Goal: Check status: Check status

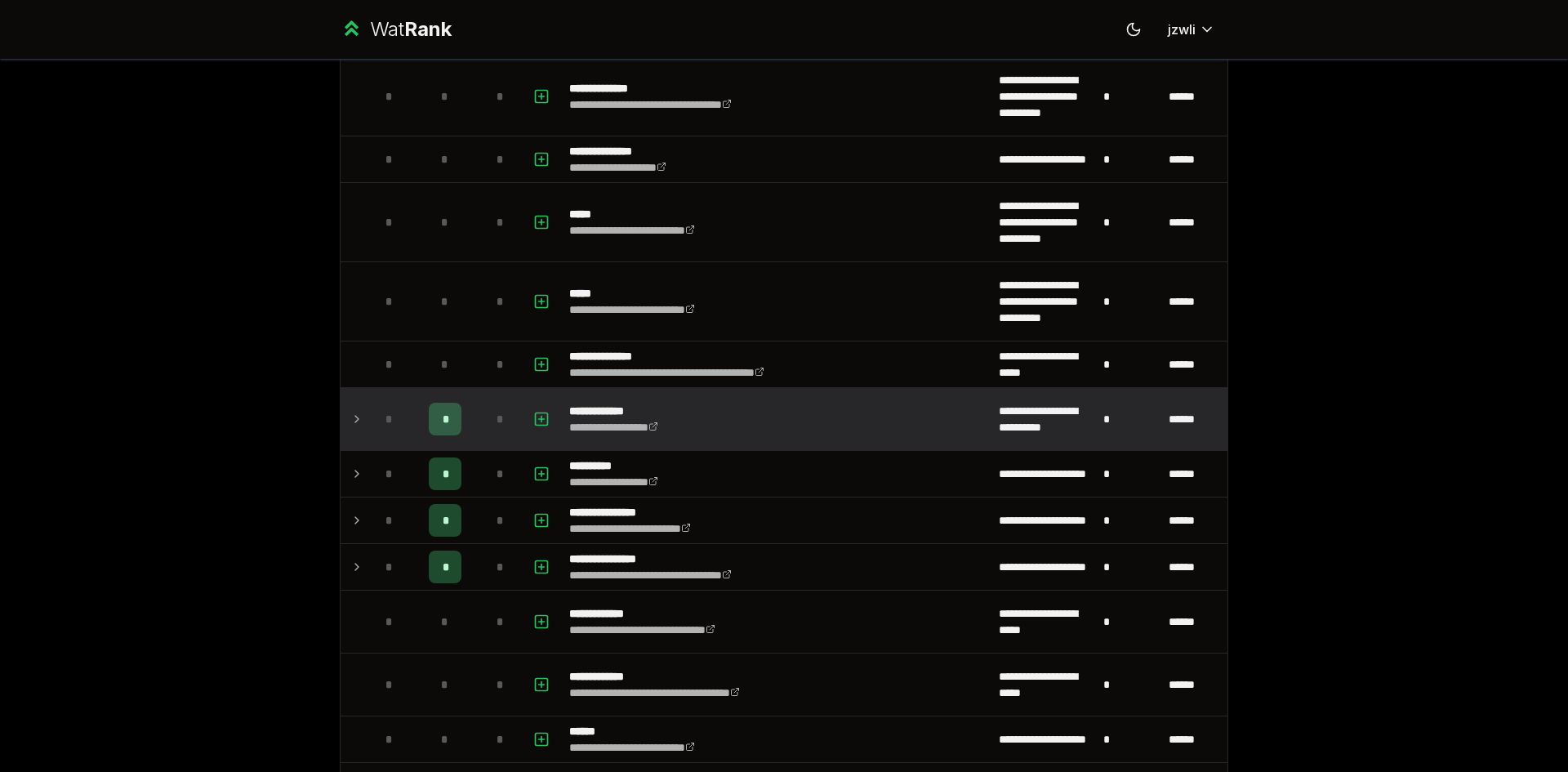
scroll to position [272, 0]
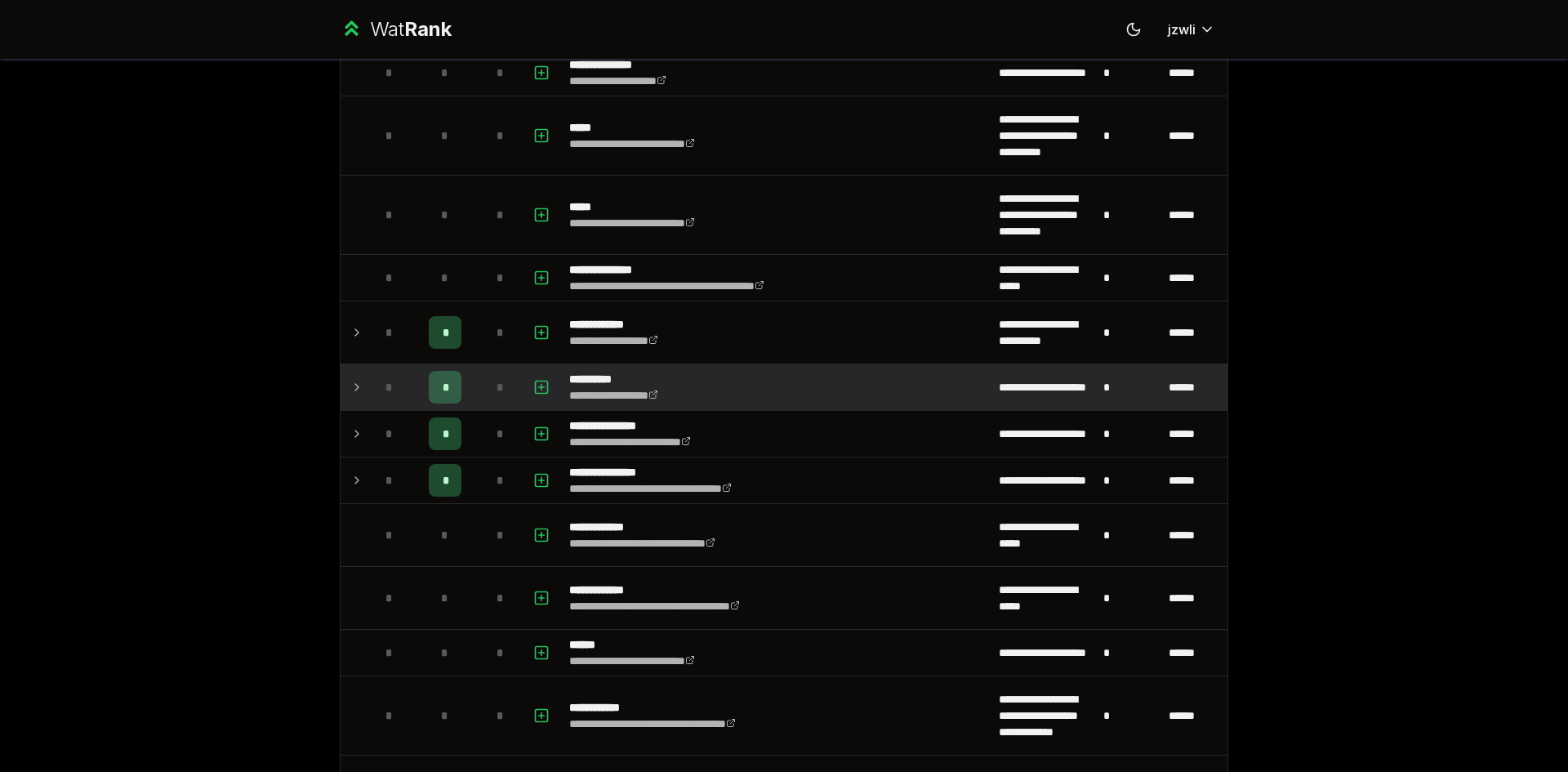
click at [350, 393] on icon at bounding box center [356, 387] width 13 height 20
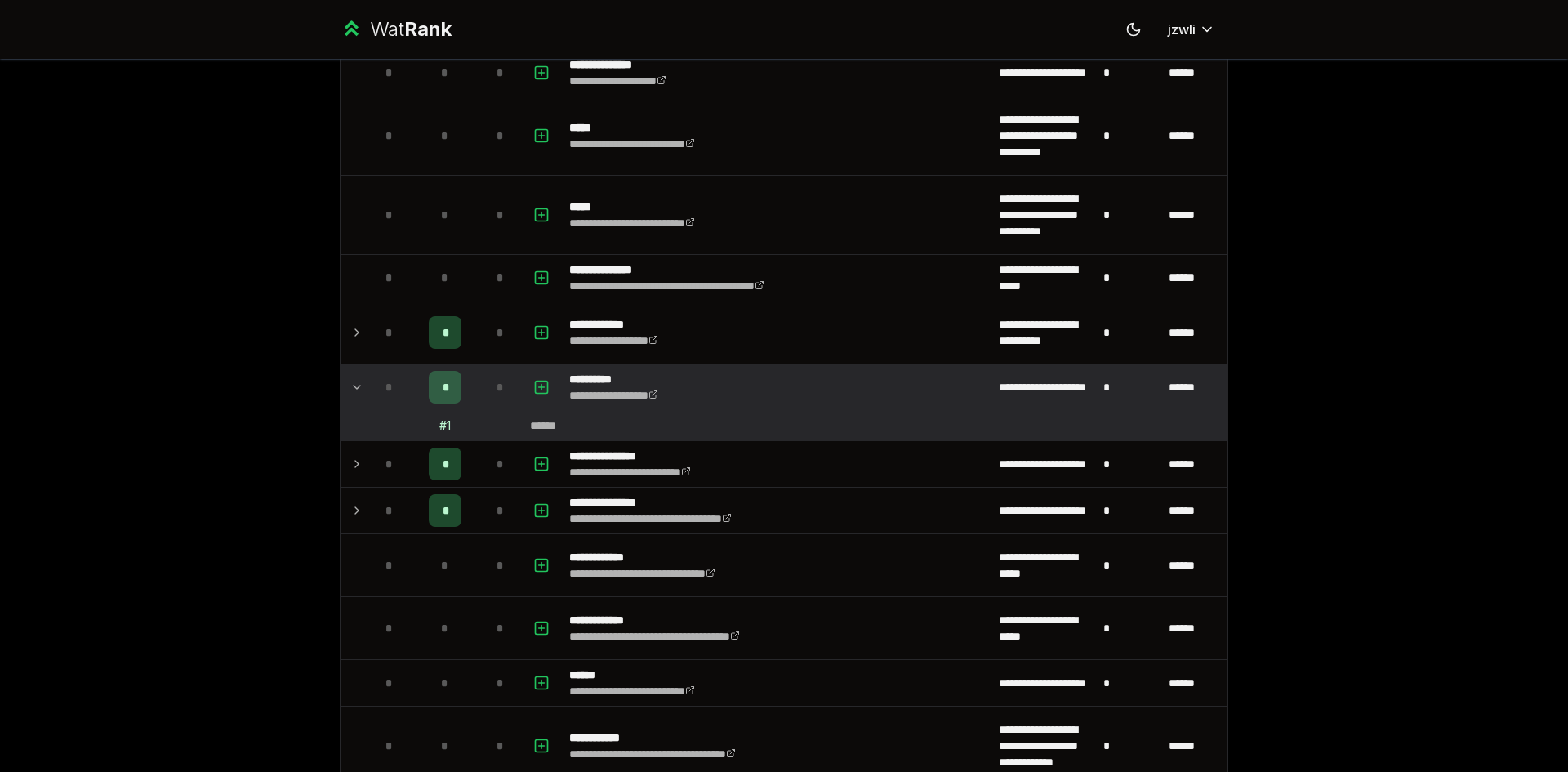
click at [353, 392] on icon at bounding box center [356, 387] width 13 height 20
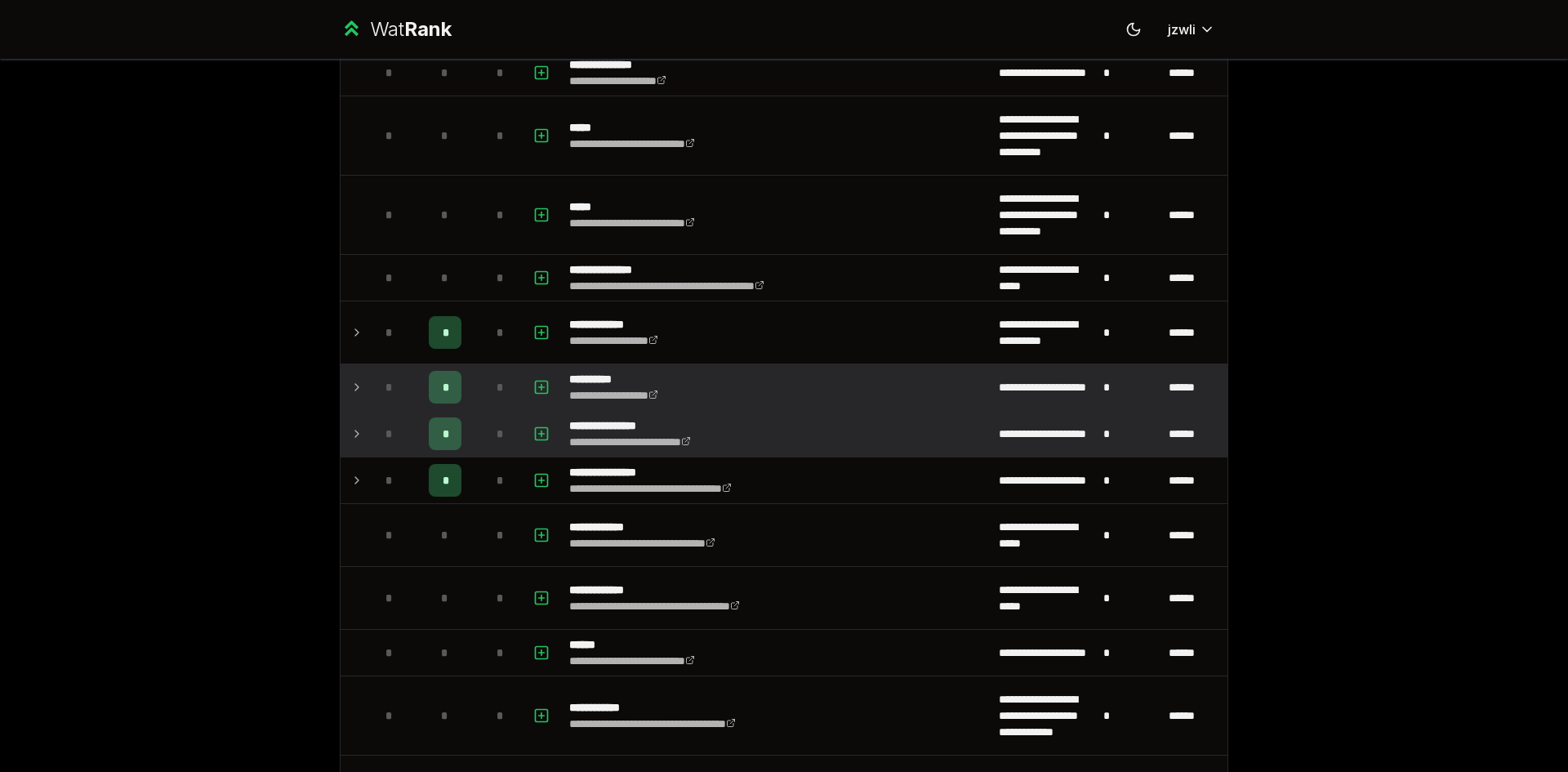
click at [350, 424] on icon at bounding box center [356, 434] width 13 height 20
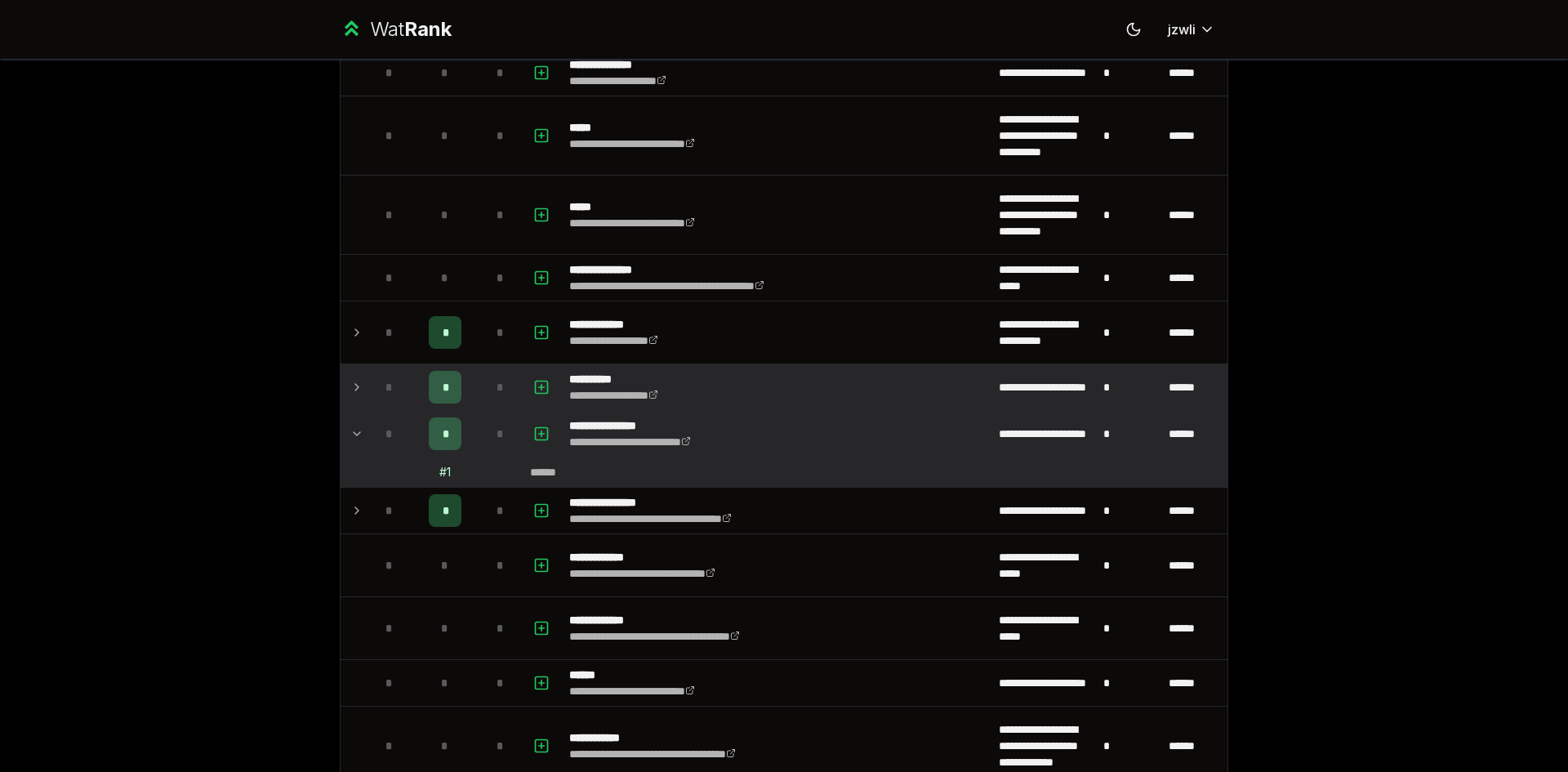
click at [356, 428] on icon at bounding box center [356, 434] width 13 height 20
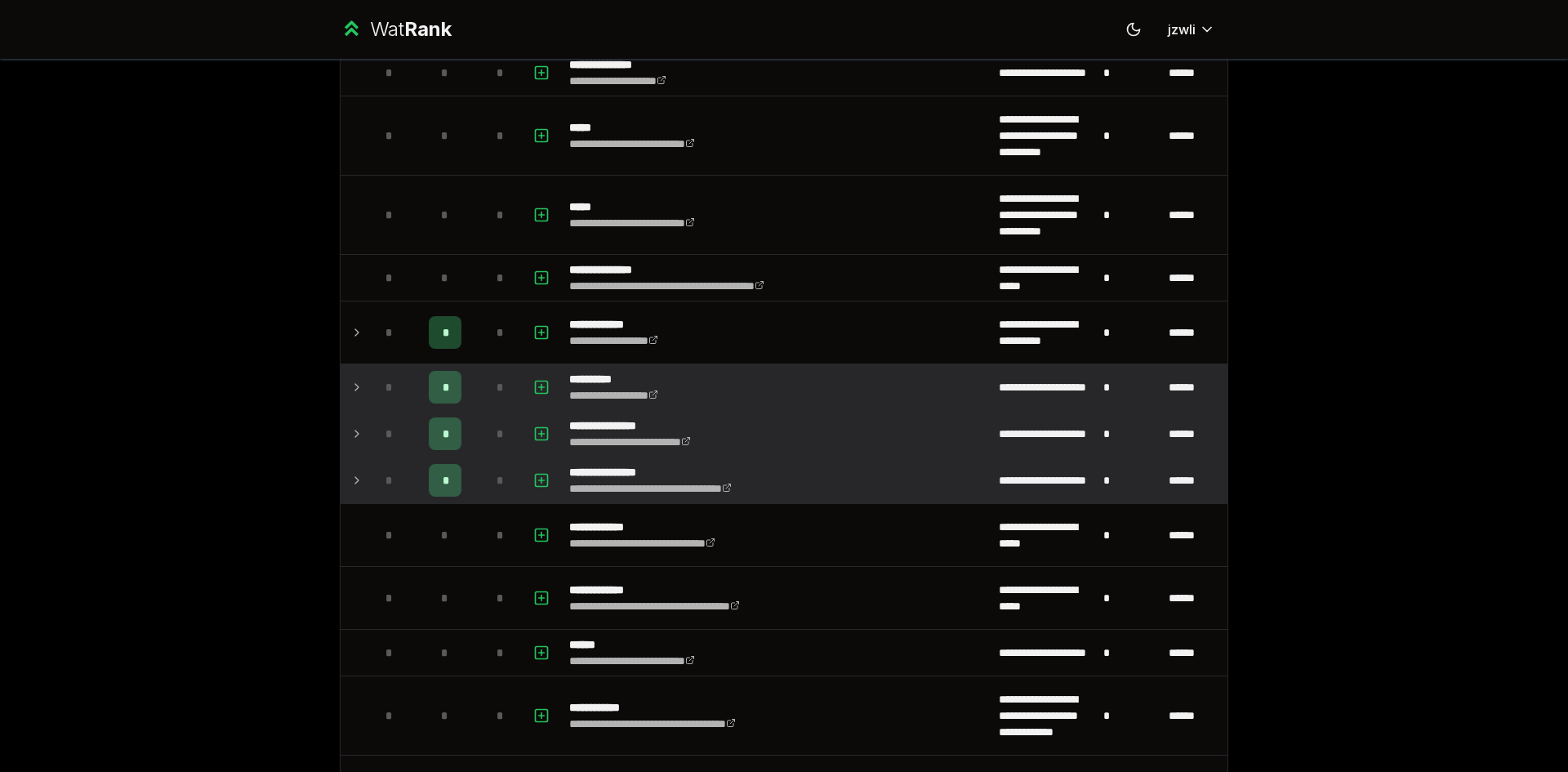
click at [350, 489] on td at bounding box center [353, 480] width 26 height 46
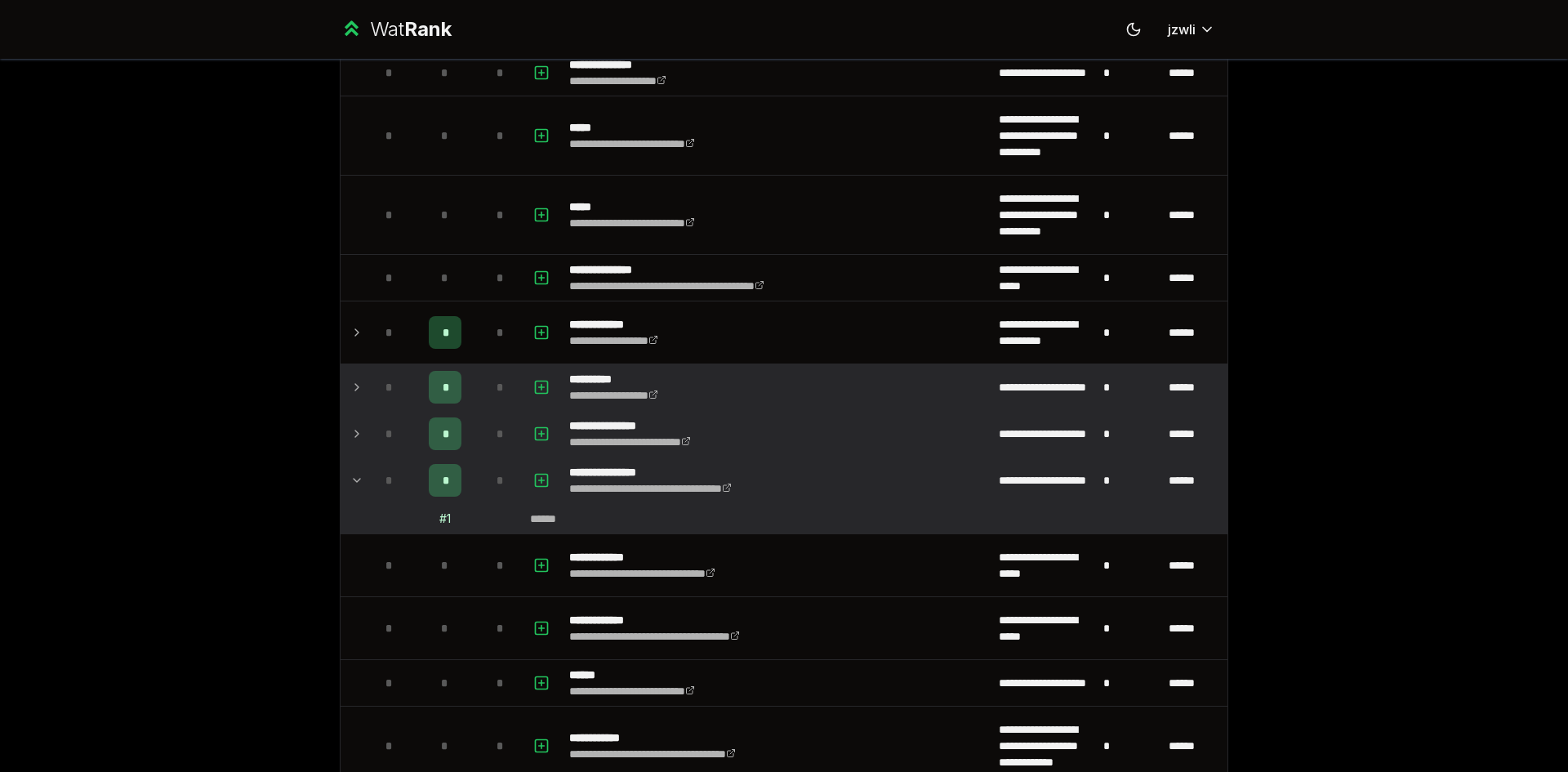
click at [350, 489] on icon at bounding box center [356, 480] width 13 height 20
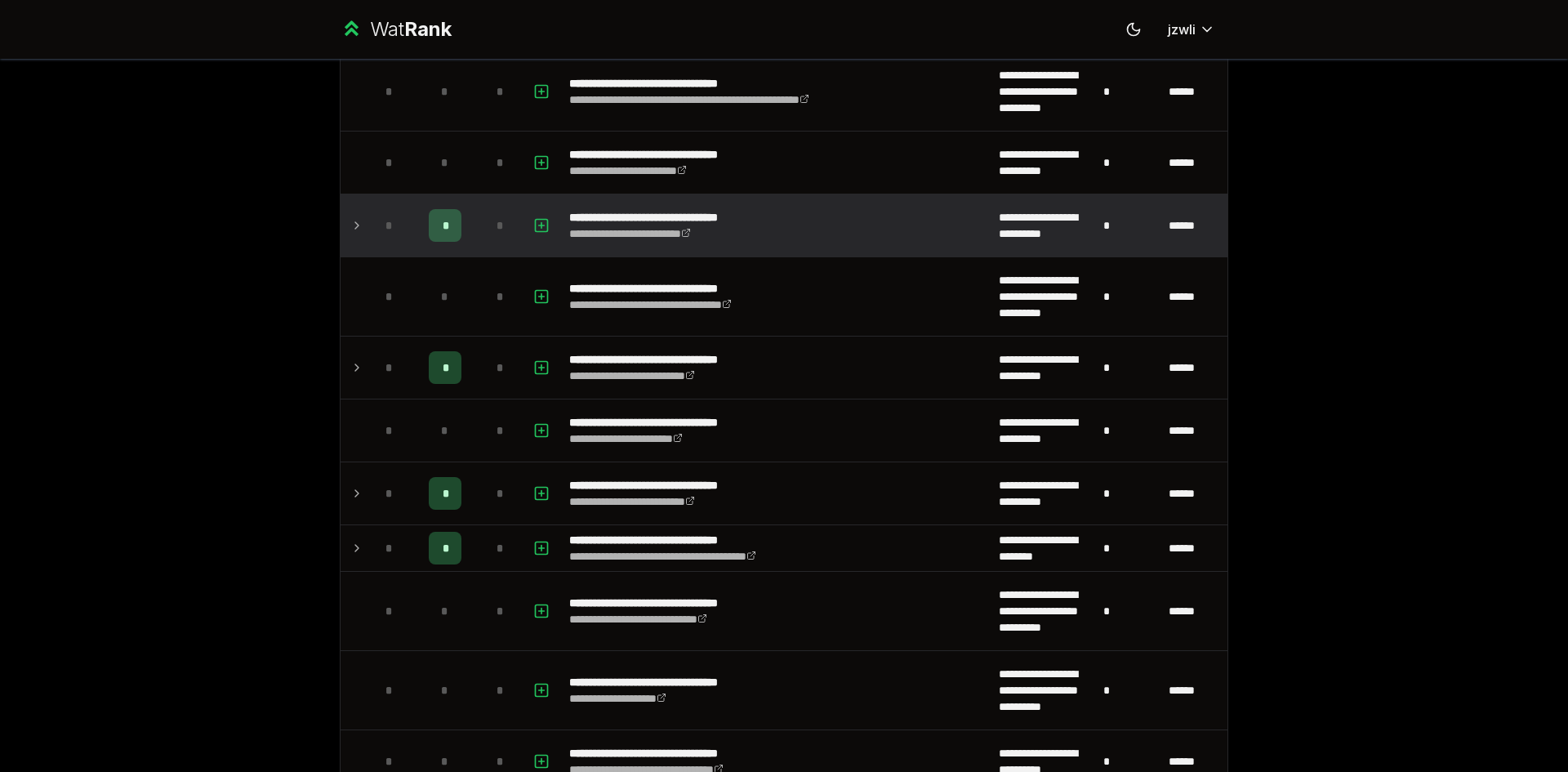
scroll to position [1497, 0]
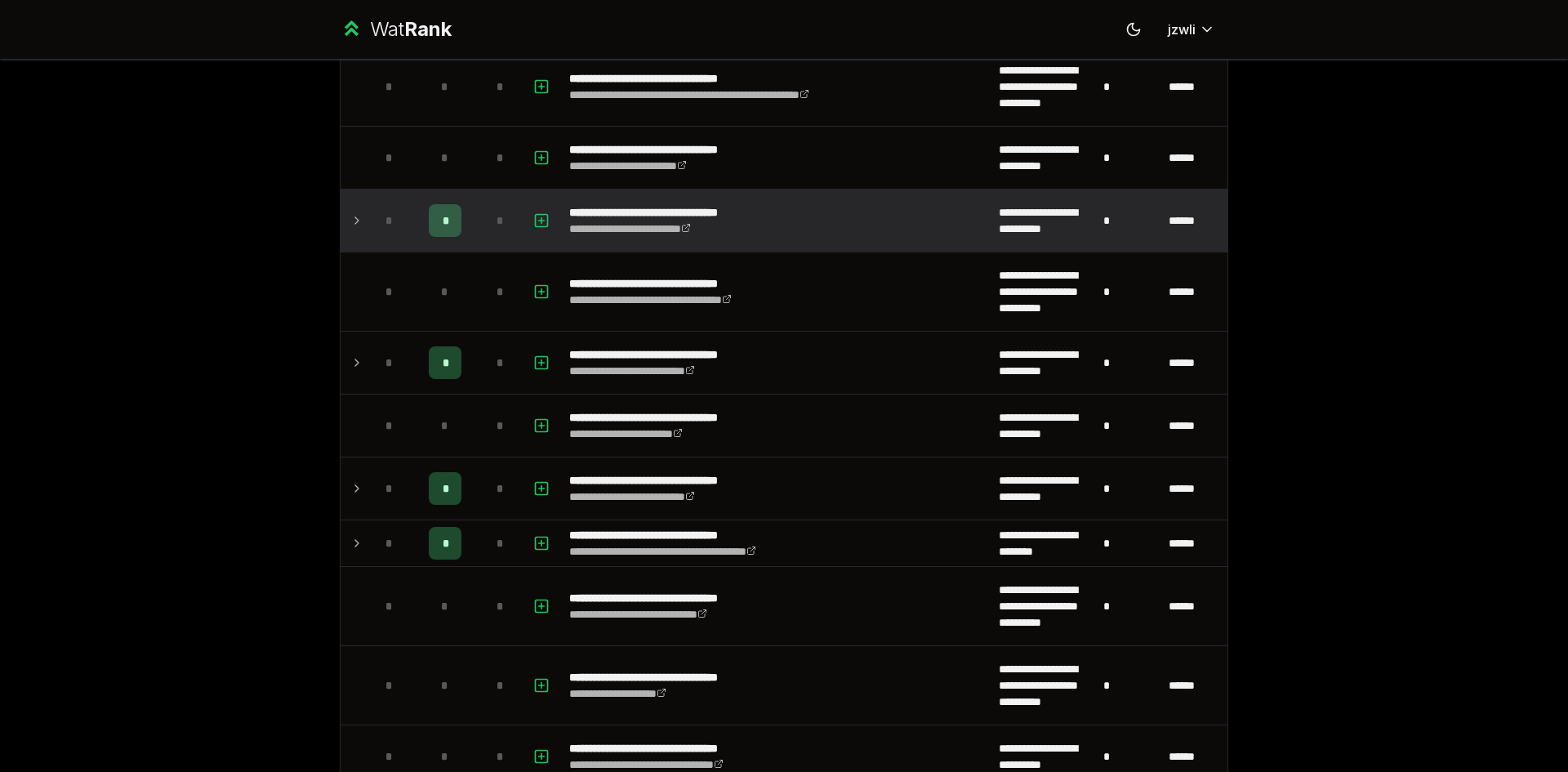
click at [350, 229] on icon at bounding box center [356, 220] width 13 height 20
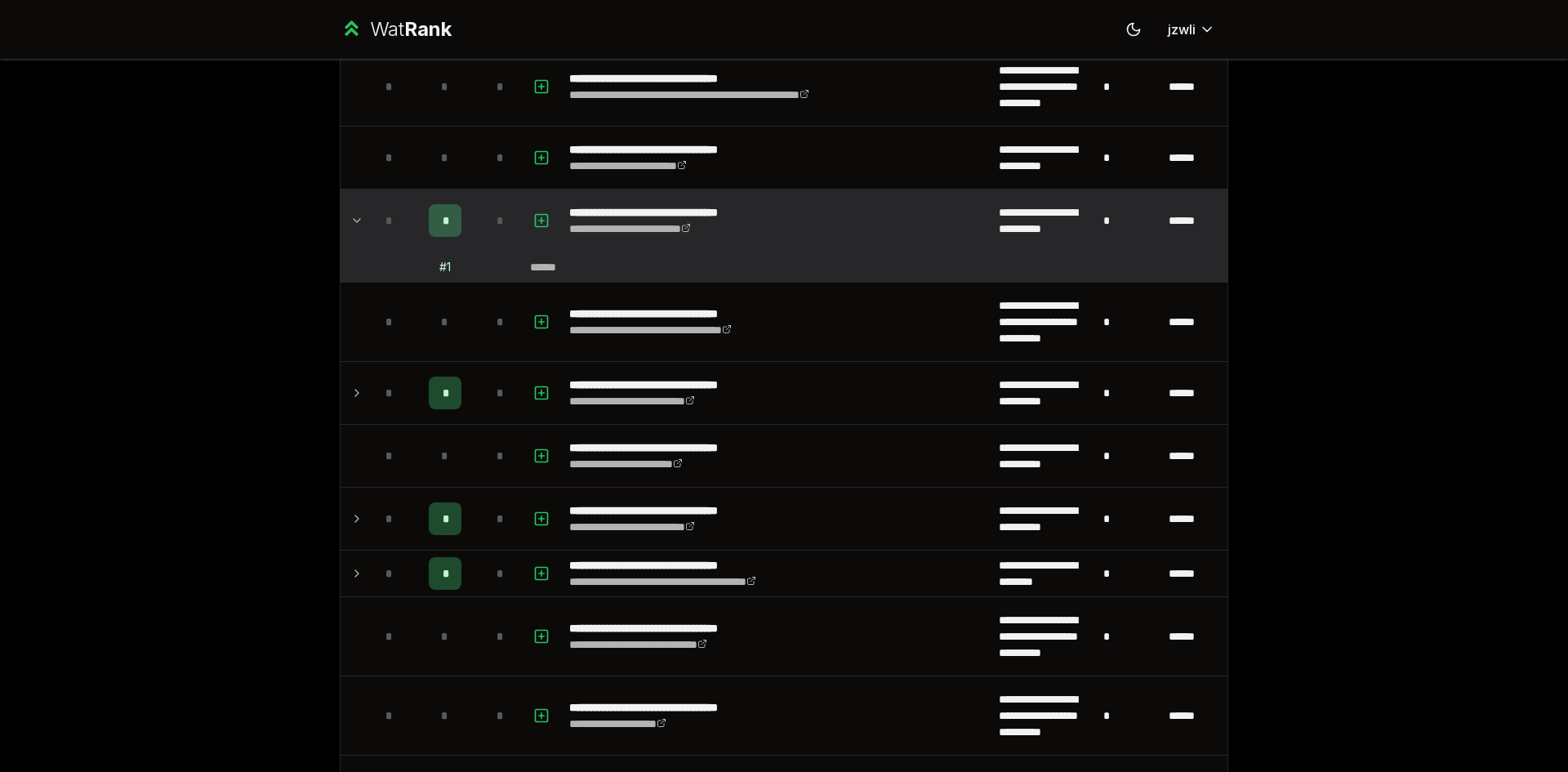
click at [344, 230] on td at bounding box center [353, 220] width 26 height 62
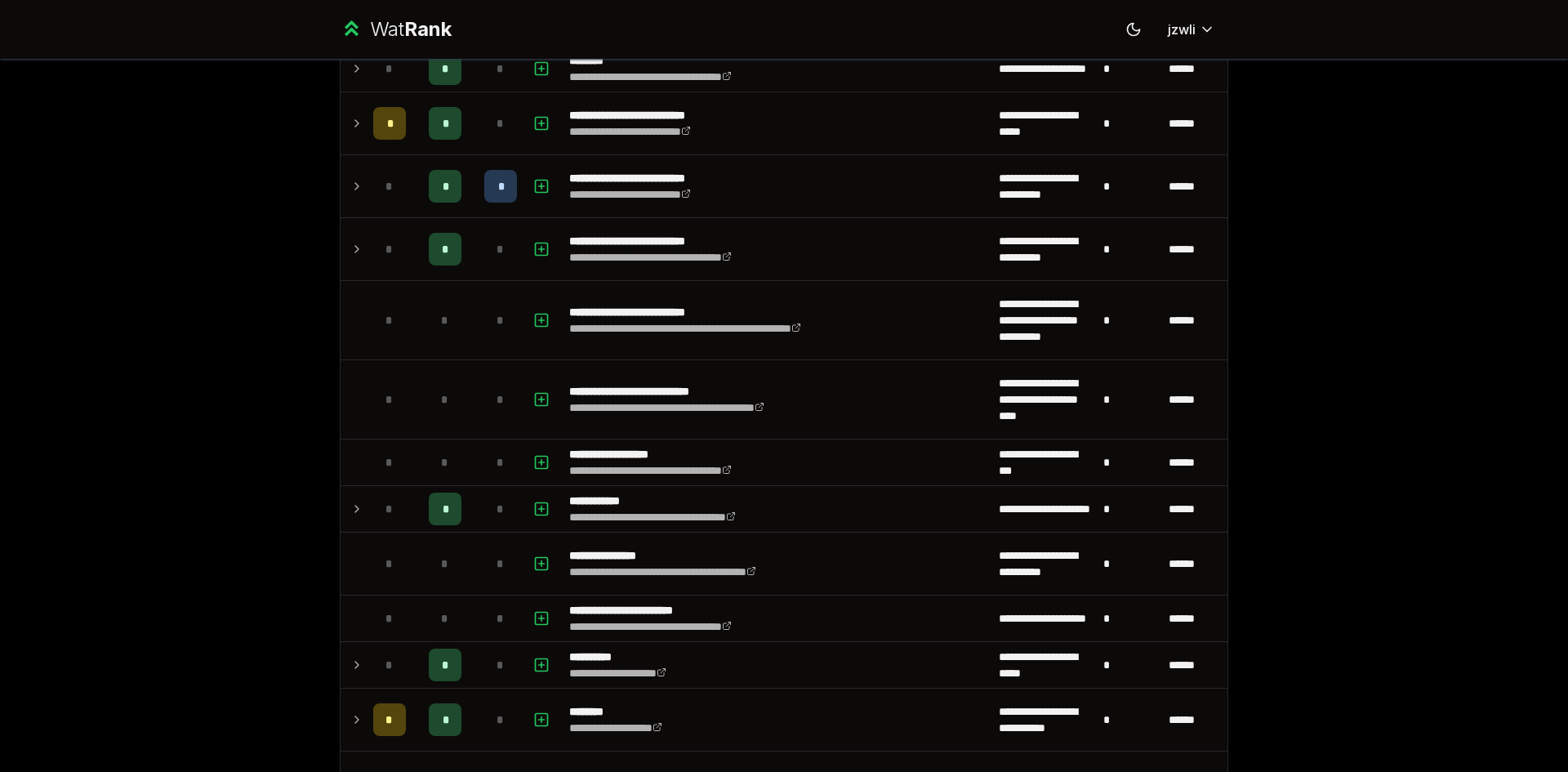
scroll to position [2396, 0]
click at [377, 486] on td "*" at bounding box center [390, 507] width 46 height 46
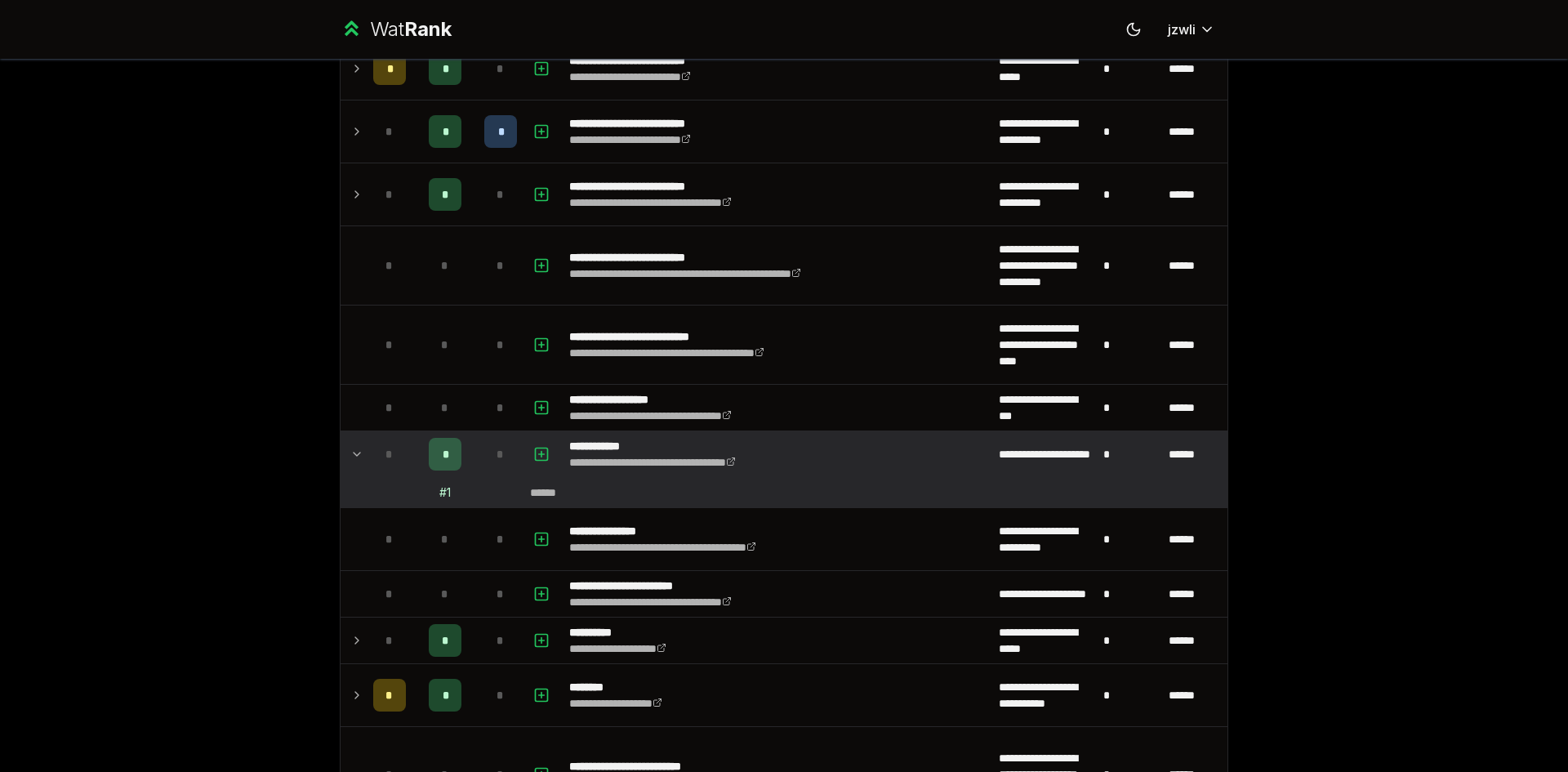
scroll to position [2451, 0]
click at [353, 455] on icon at bounding box center [356, 453] width 13 height 20
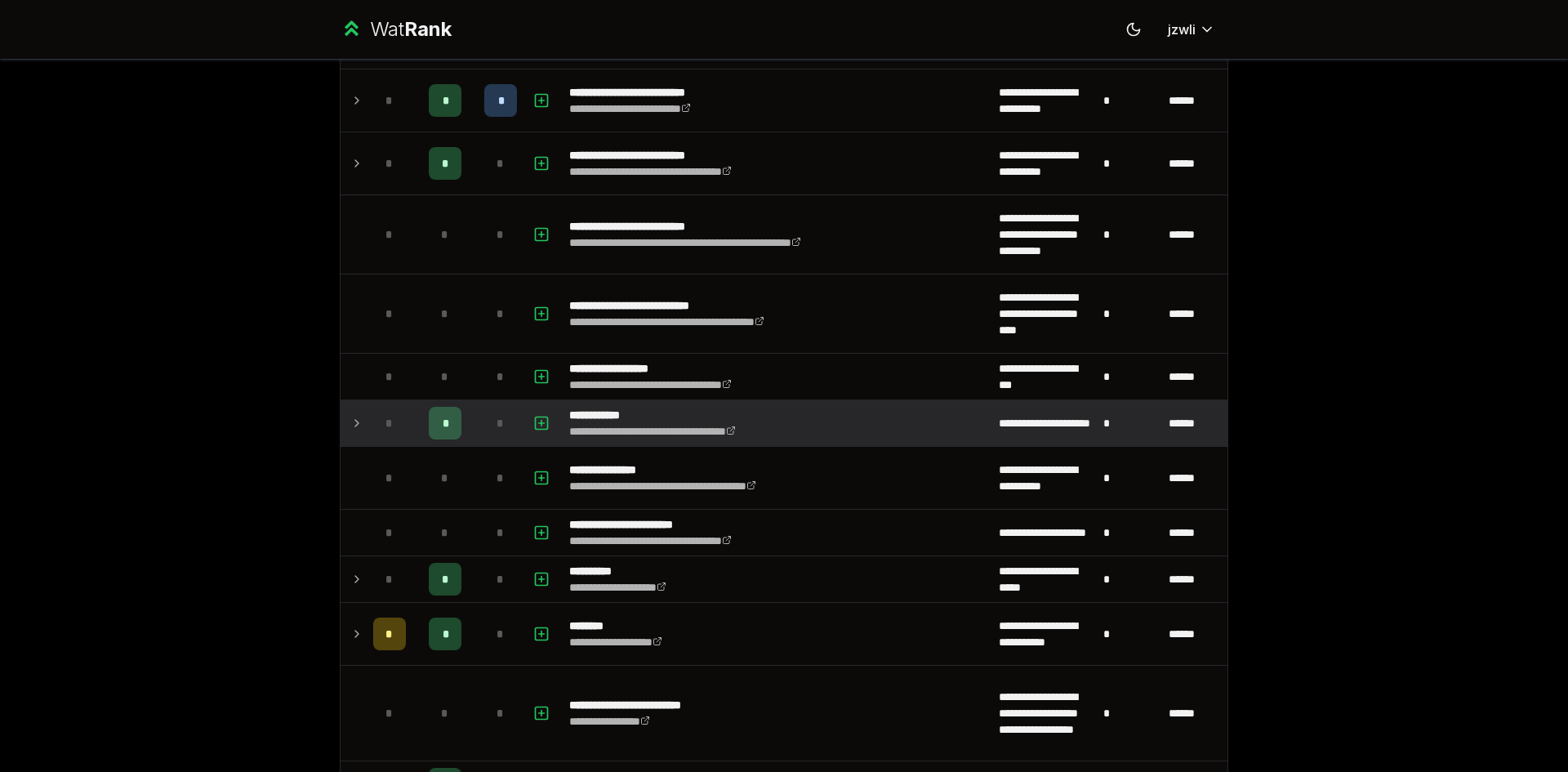
scroll to position [2859, 0]
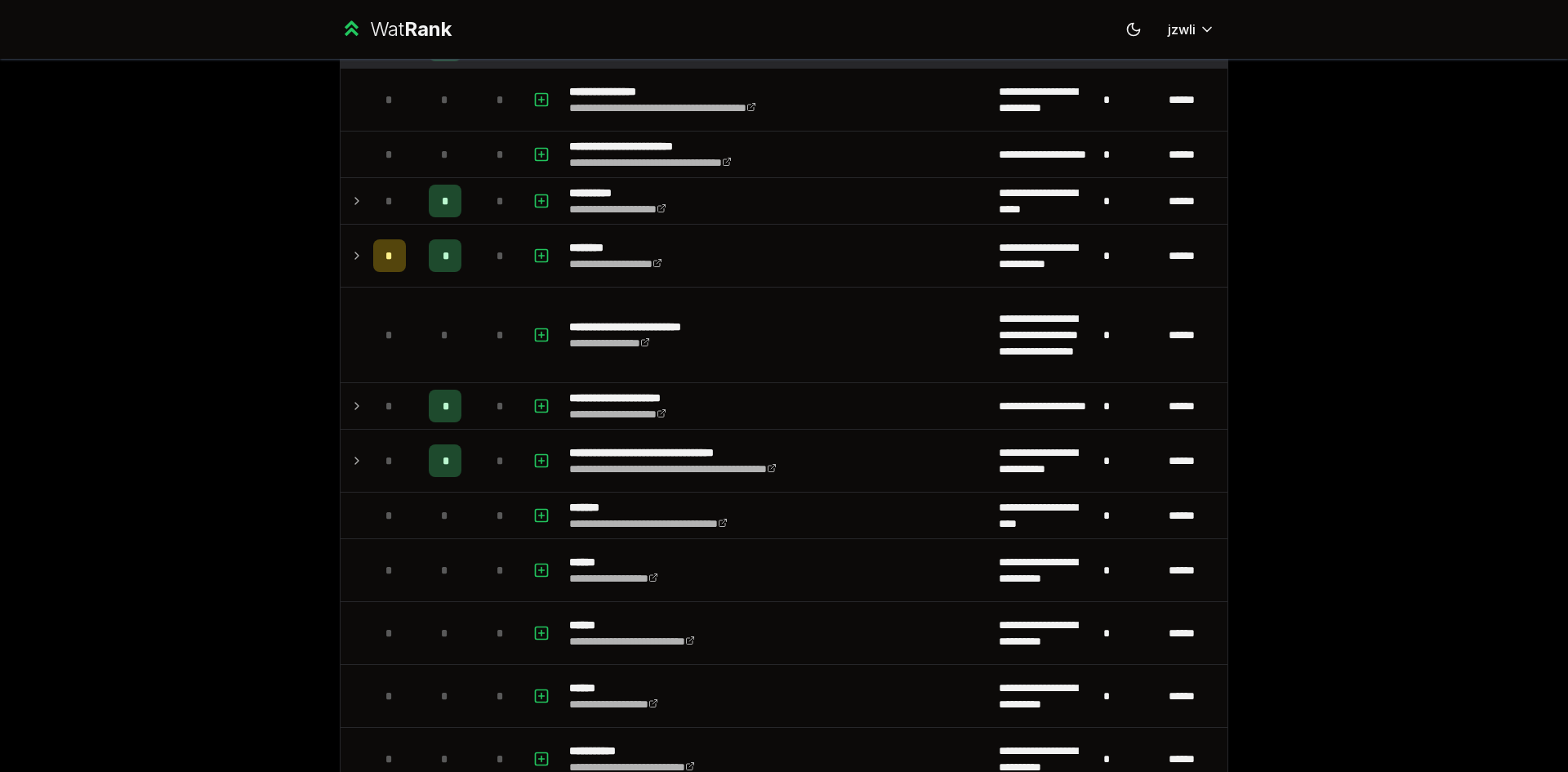
drag, startPoint x: 188, startPoint y: 453, endPoint x: 201, endPoint y: 455, distance: 13.2
drag, startPoint x: 202, startPoint y: 455, endPoint x: 249, endPoint y: 484, distance: 55.2
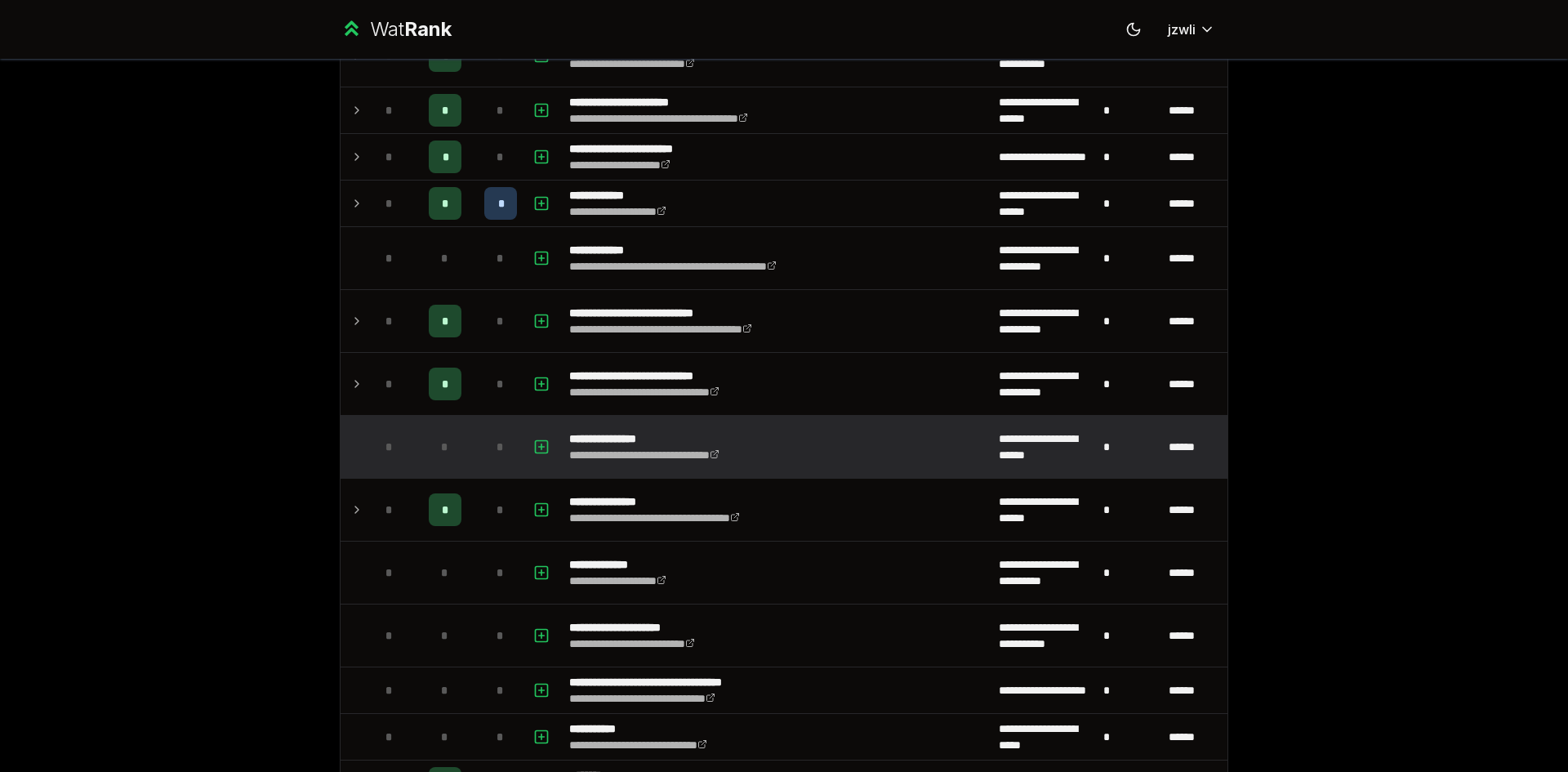
scroll to position [3676, 0]
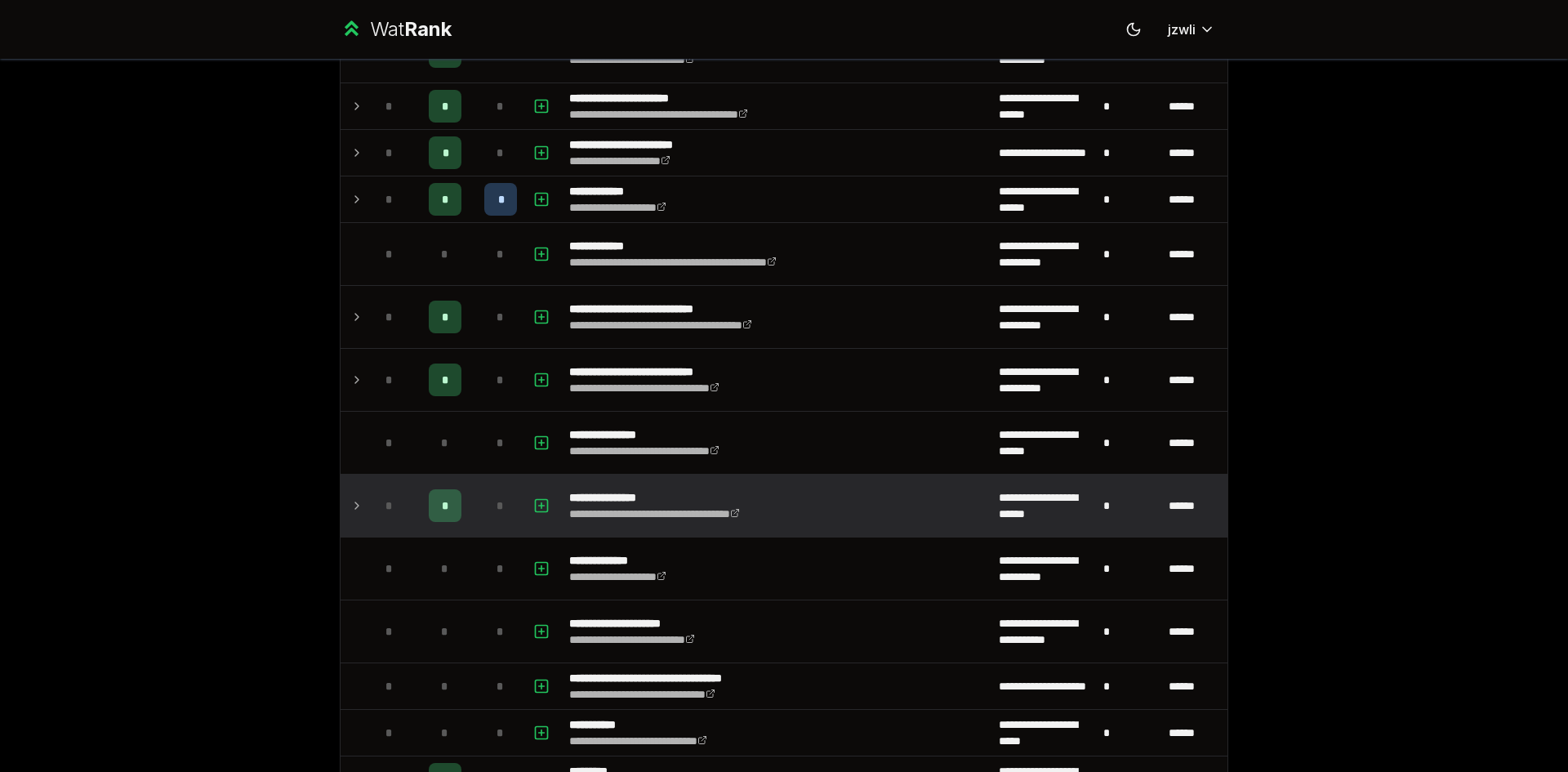
click at [340, 502] on td at bounding box center [353, 505] width 26 height 62
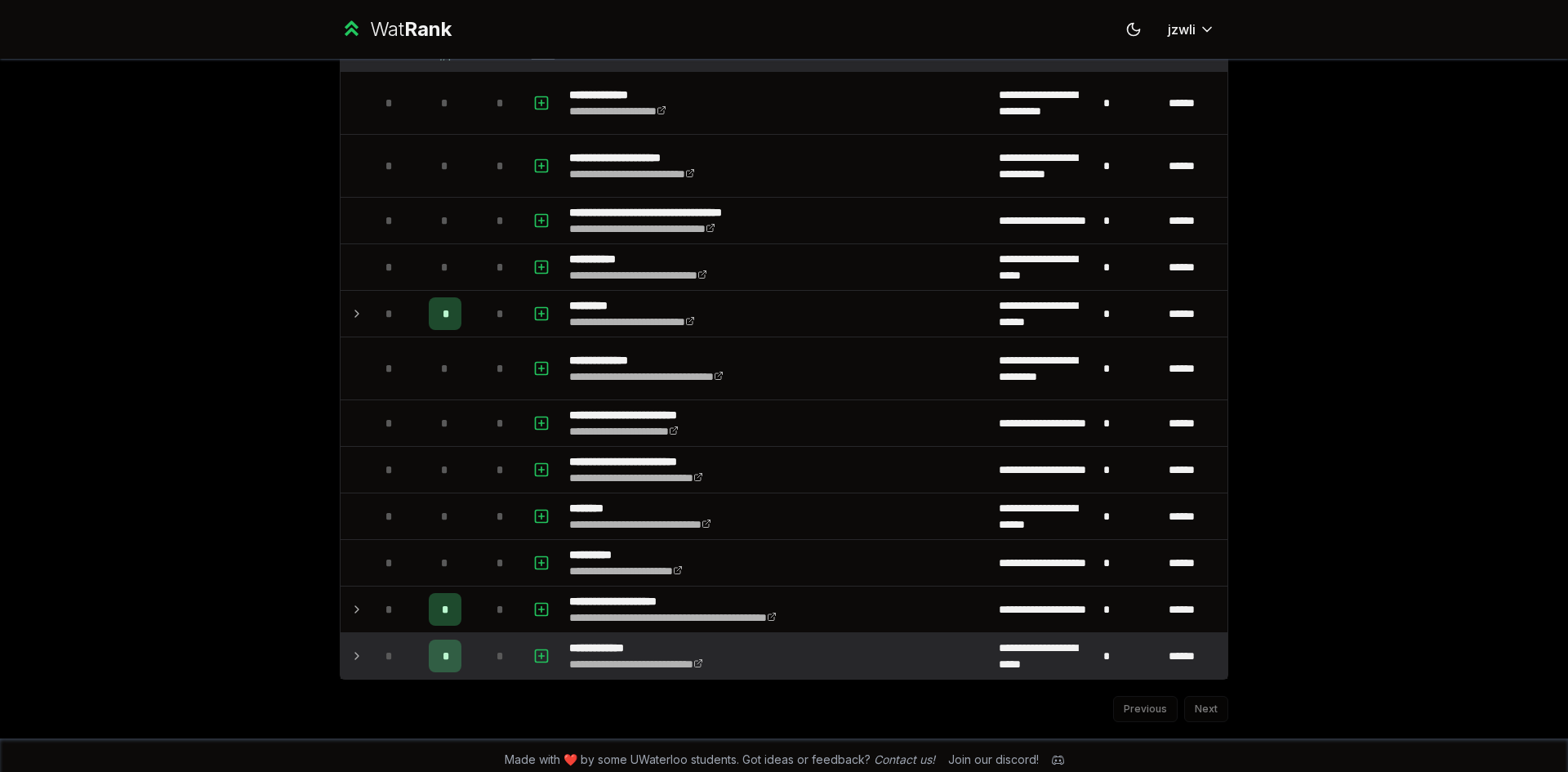
scroll to position [4211, 0]
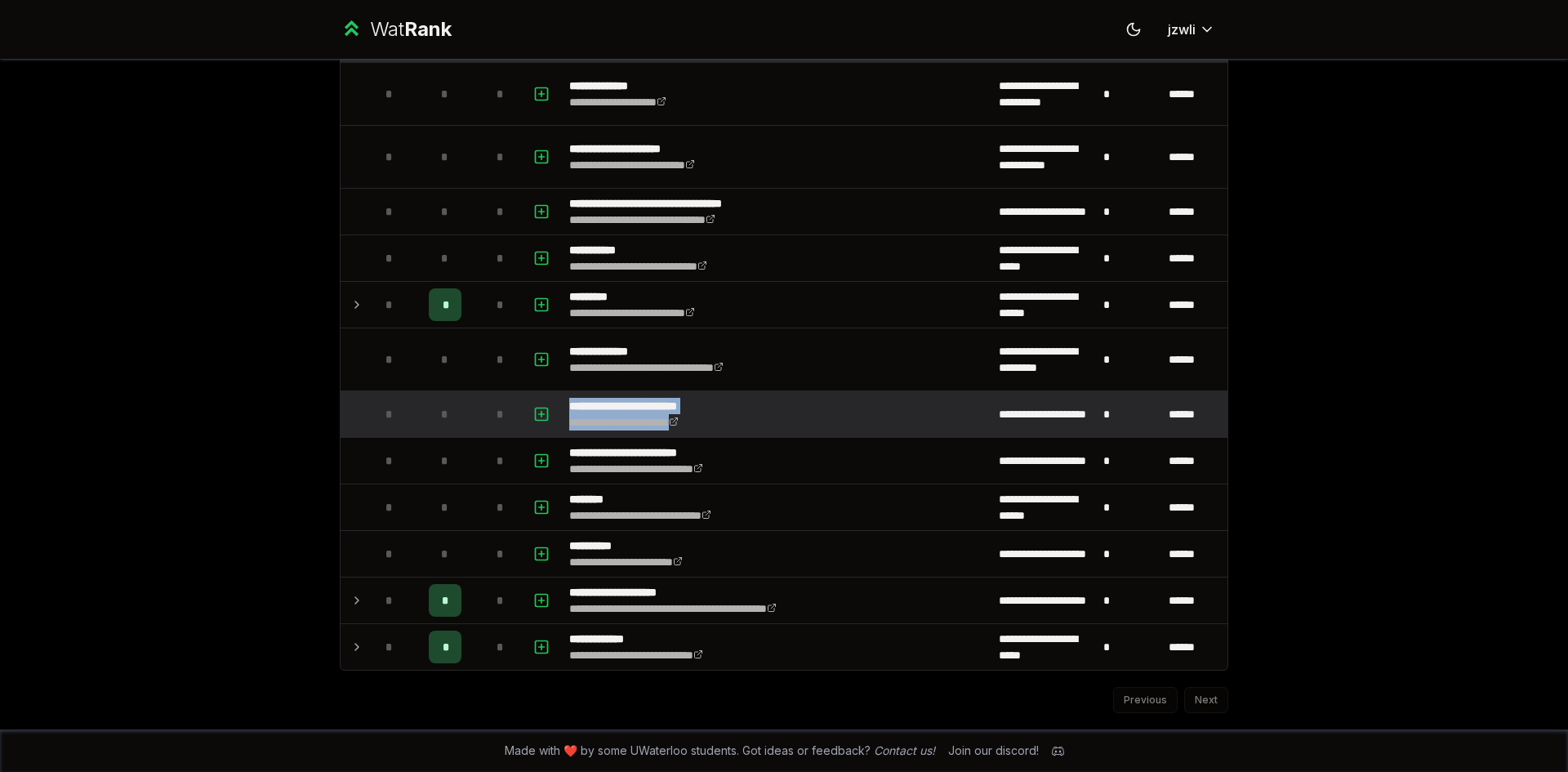
drag, startPoint x: 554, startPoint y: 396, endPoint x: 864, endPoint y: 418, distance: 310.8
click at [809, 421] on tr "**********" at bounding box center [784, 415] width 887 height 47
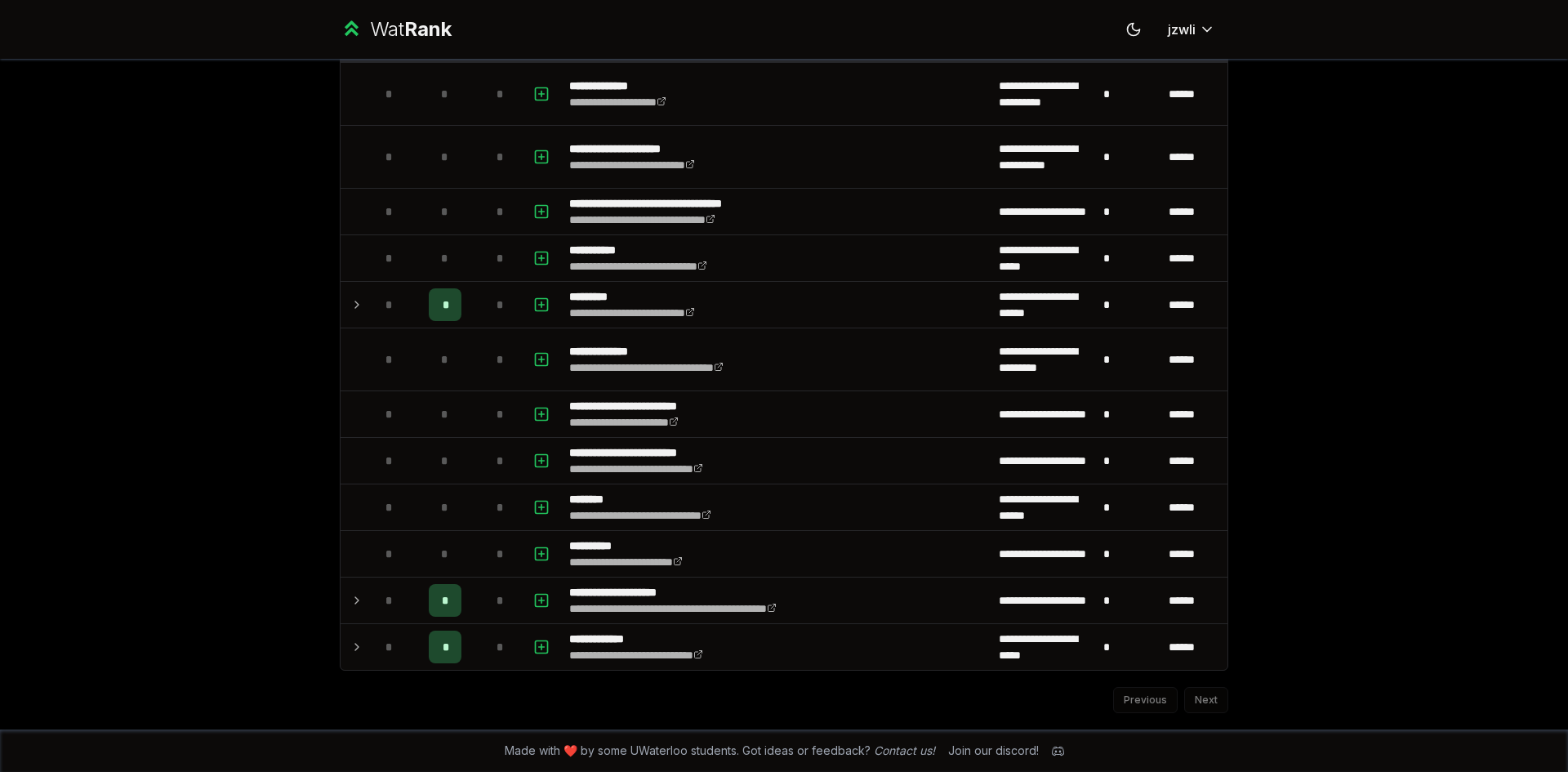
click at [1283, 400] on div "**********" at bounding box center [784, 386] width 1568 height 772
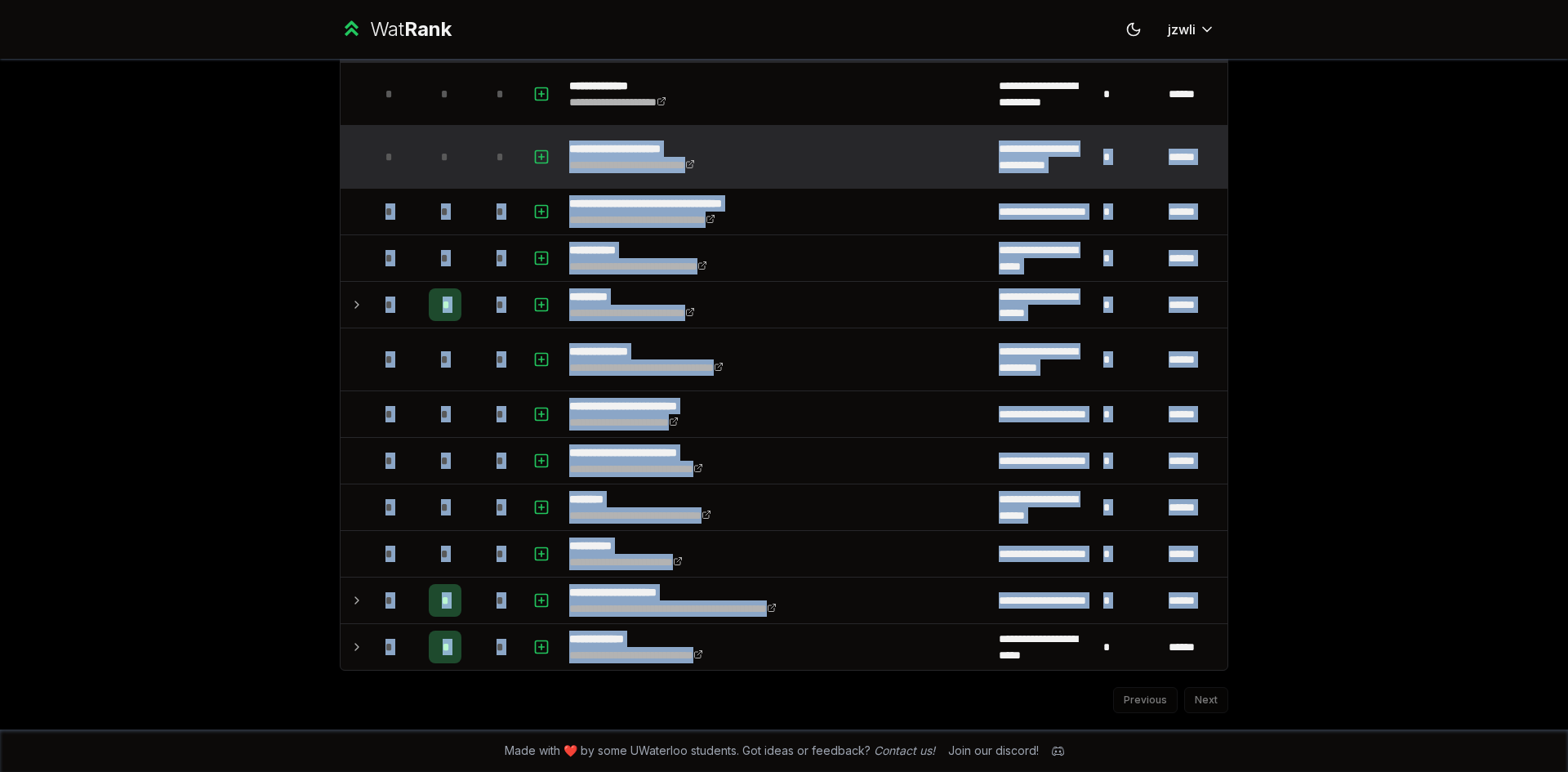
drag, startPoint x: 814, startPoint y: 655, endPoint x: 515, endPoint y: 162, distance: 576.6
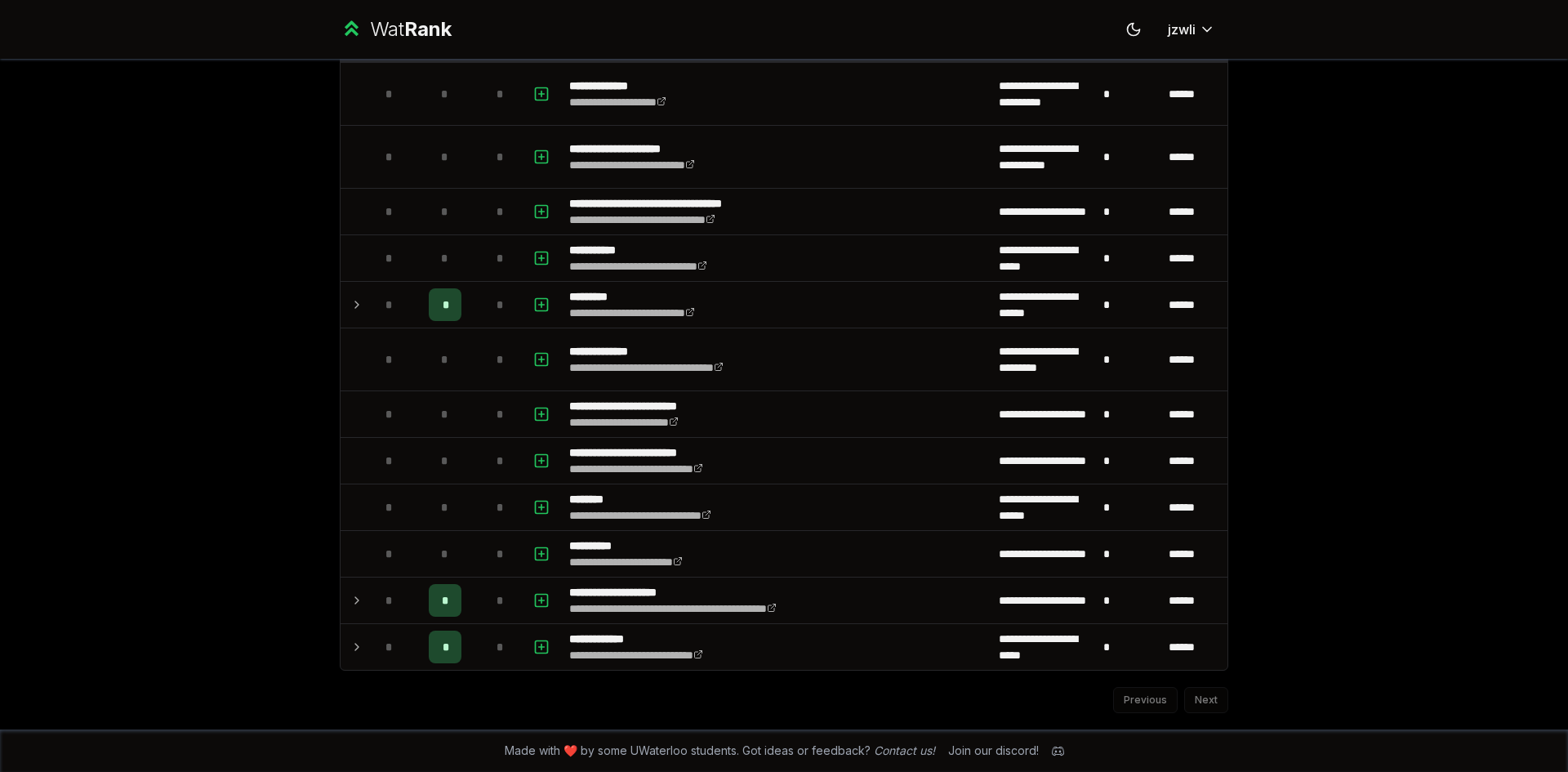
click at [1392, 252] on div "**********" at bounding box center [784, 386] width 1568 height 772
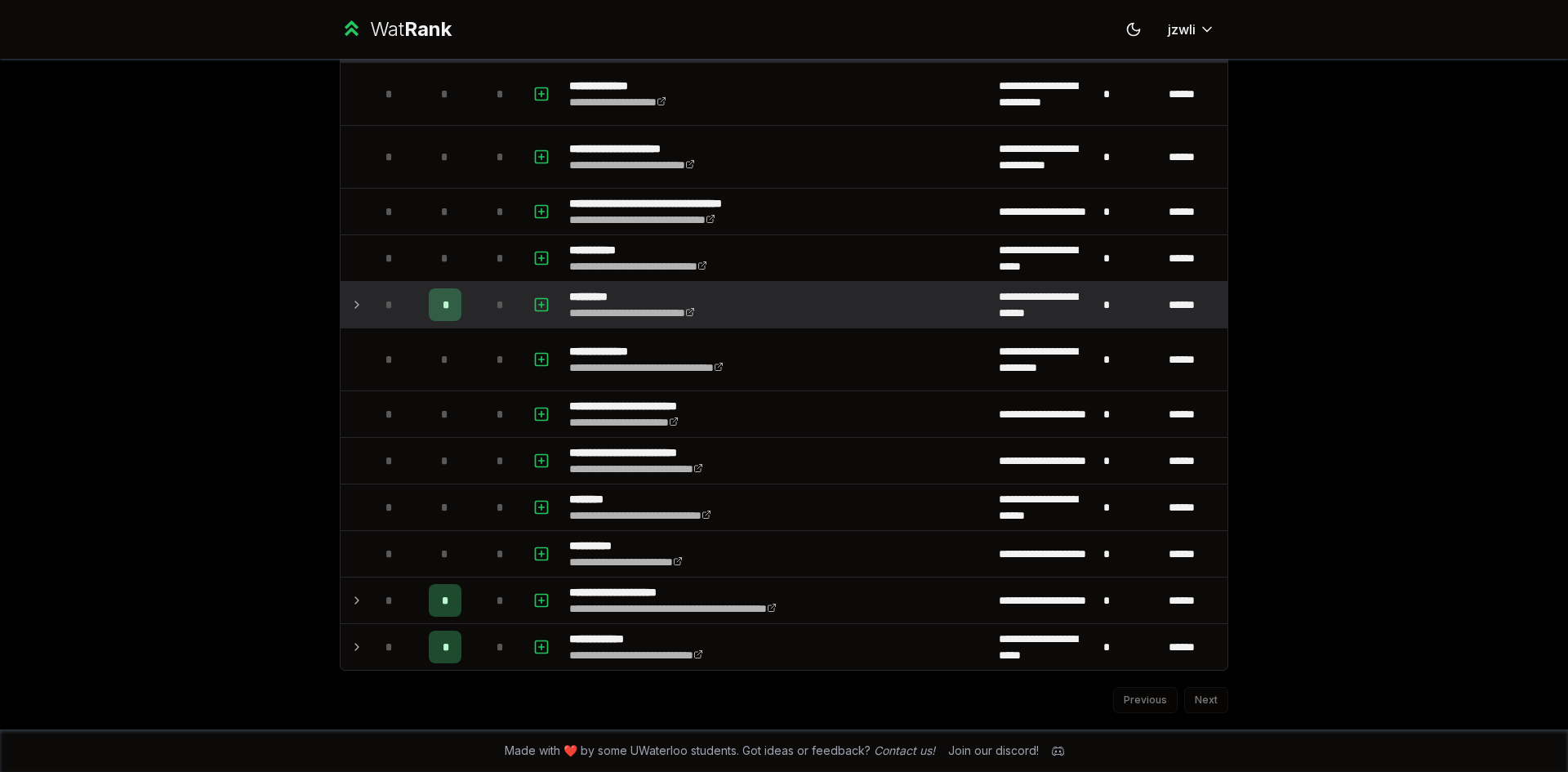
click at [340, 303] on td at bounding box center [353, 304] width 26 height 46
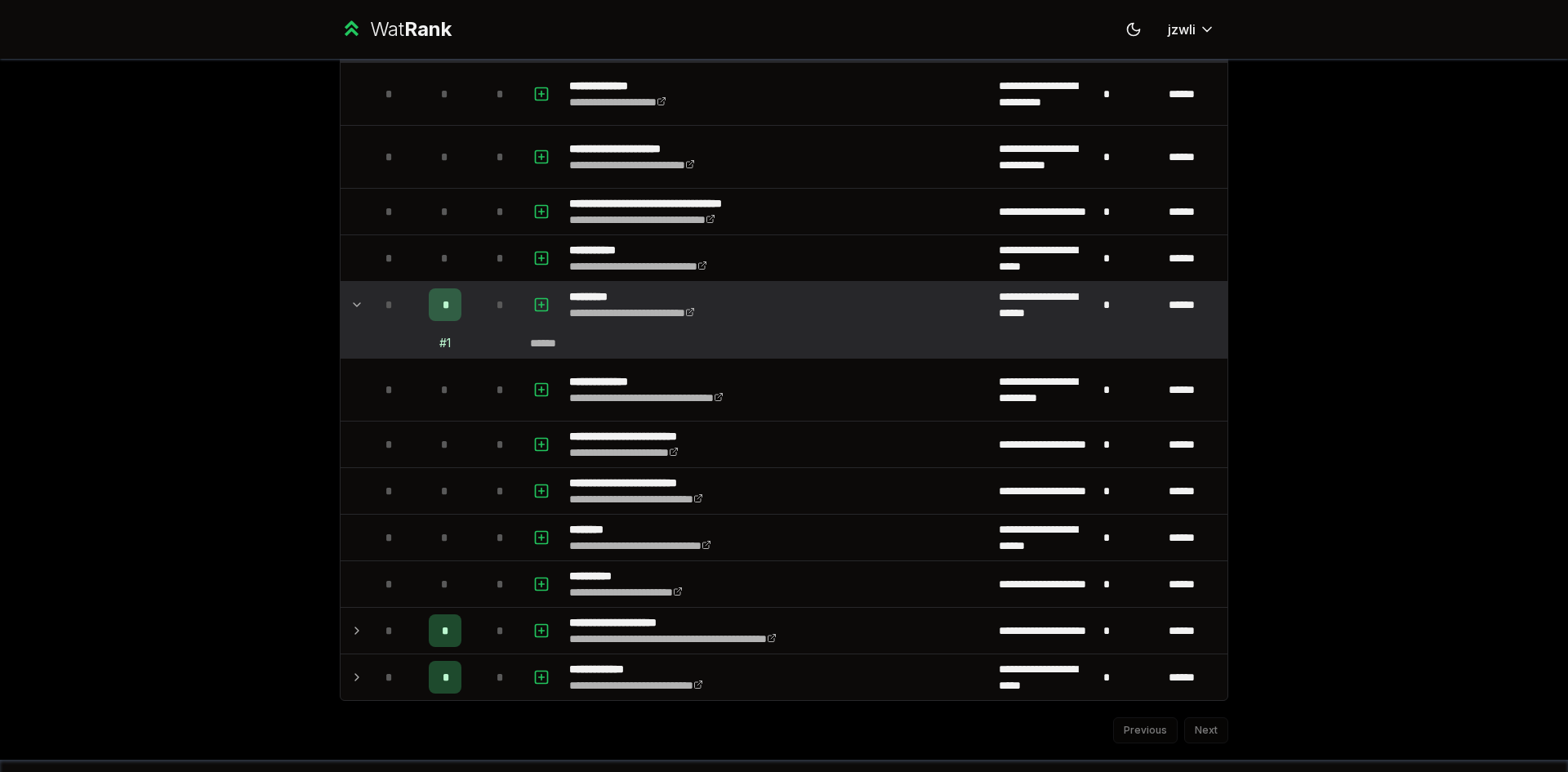
click at [340, 304] on td at bounding box center [353, 304] width 26 height 46
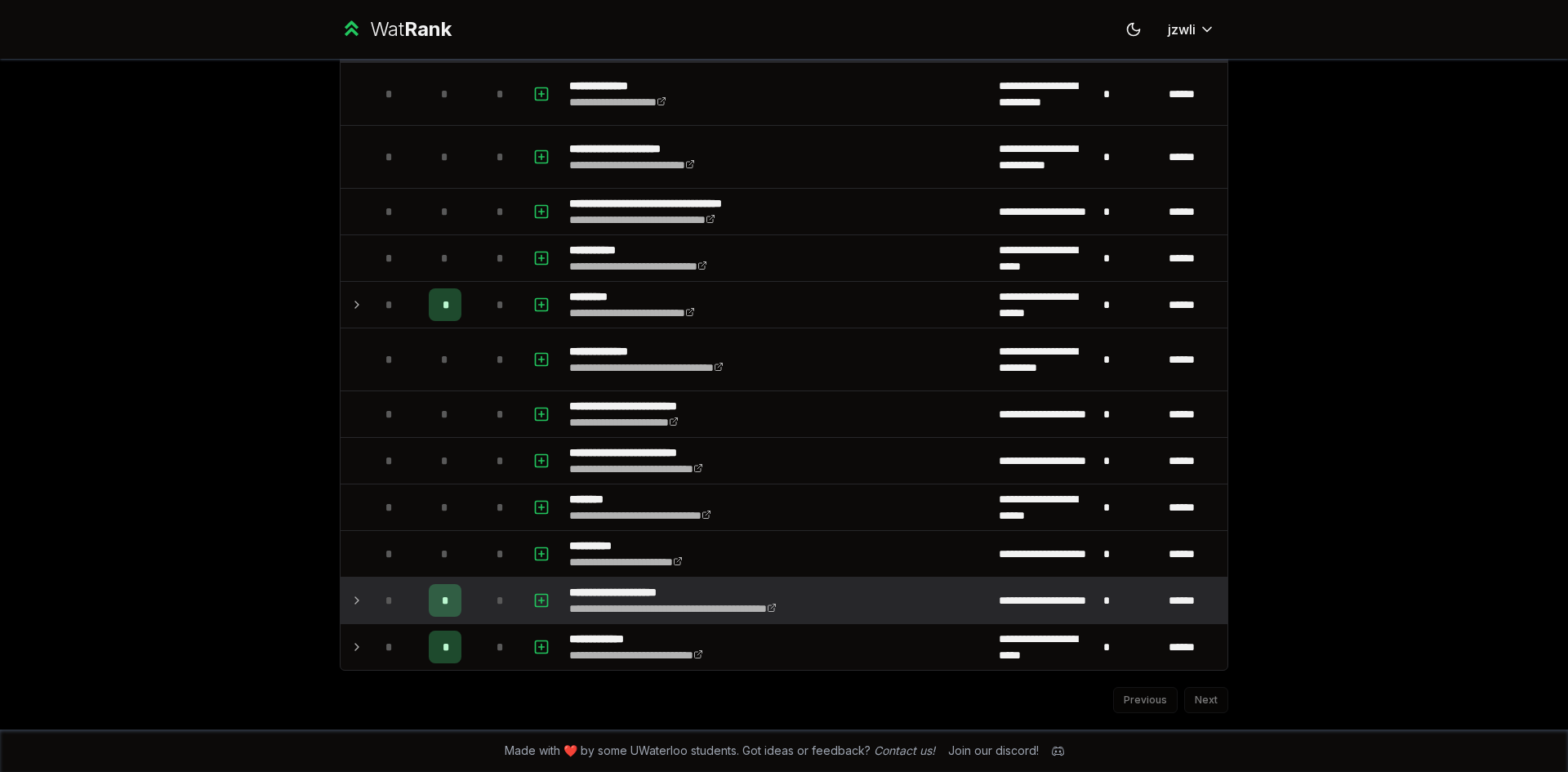
click at [356, 606] on icon at bounding box center [356, 600] width 13 height 20
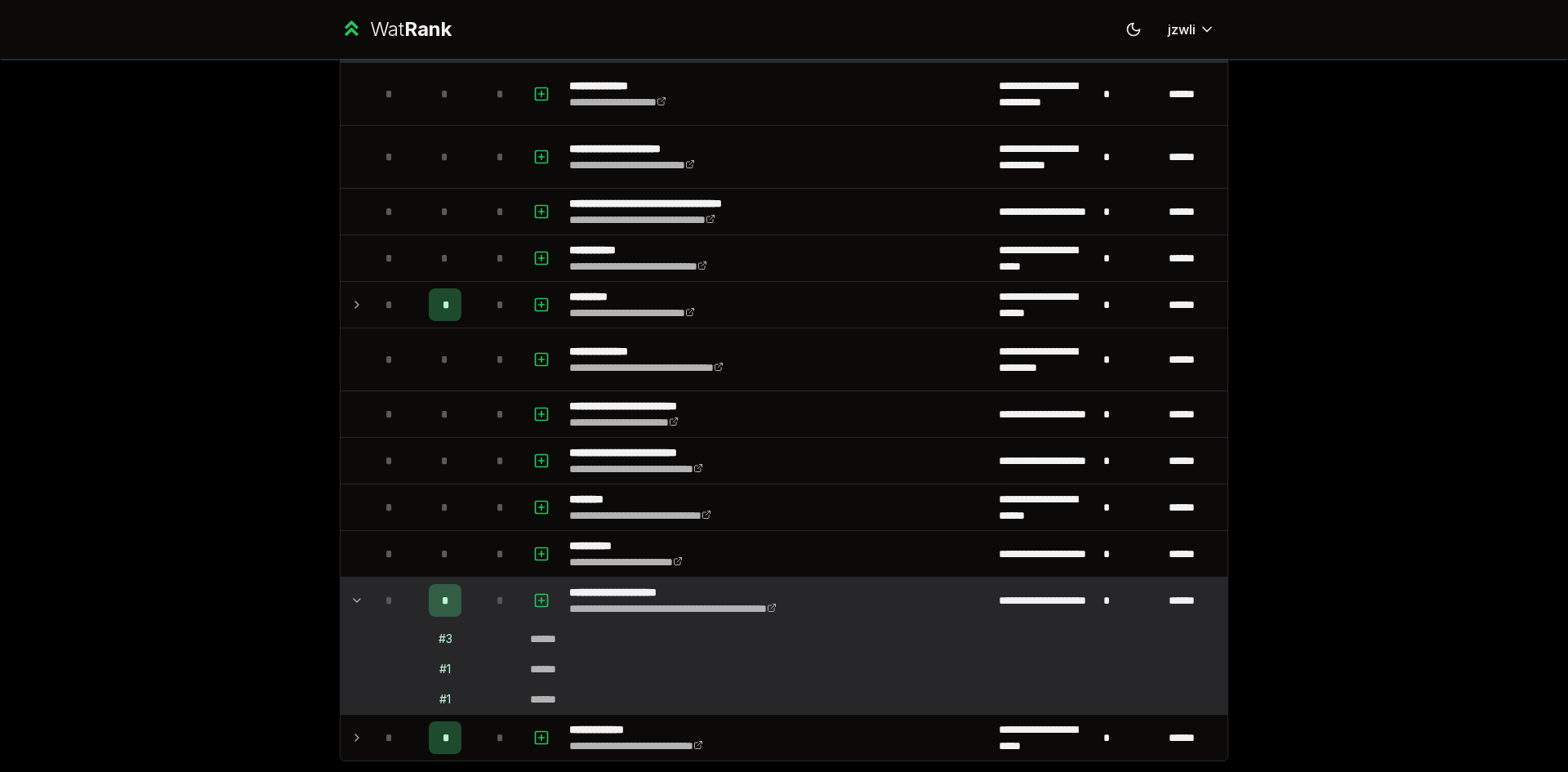
click at [351, 615] on td at bounding box center [353, 600] width 26 height 46
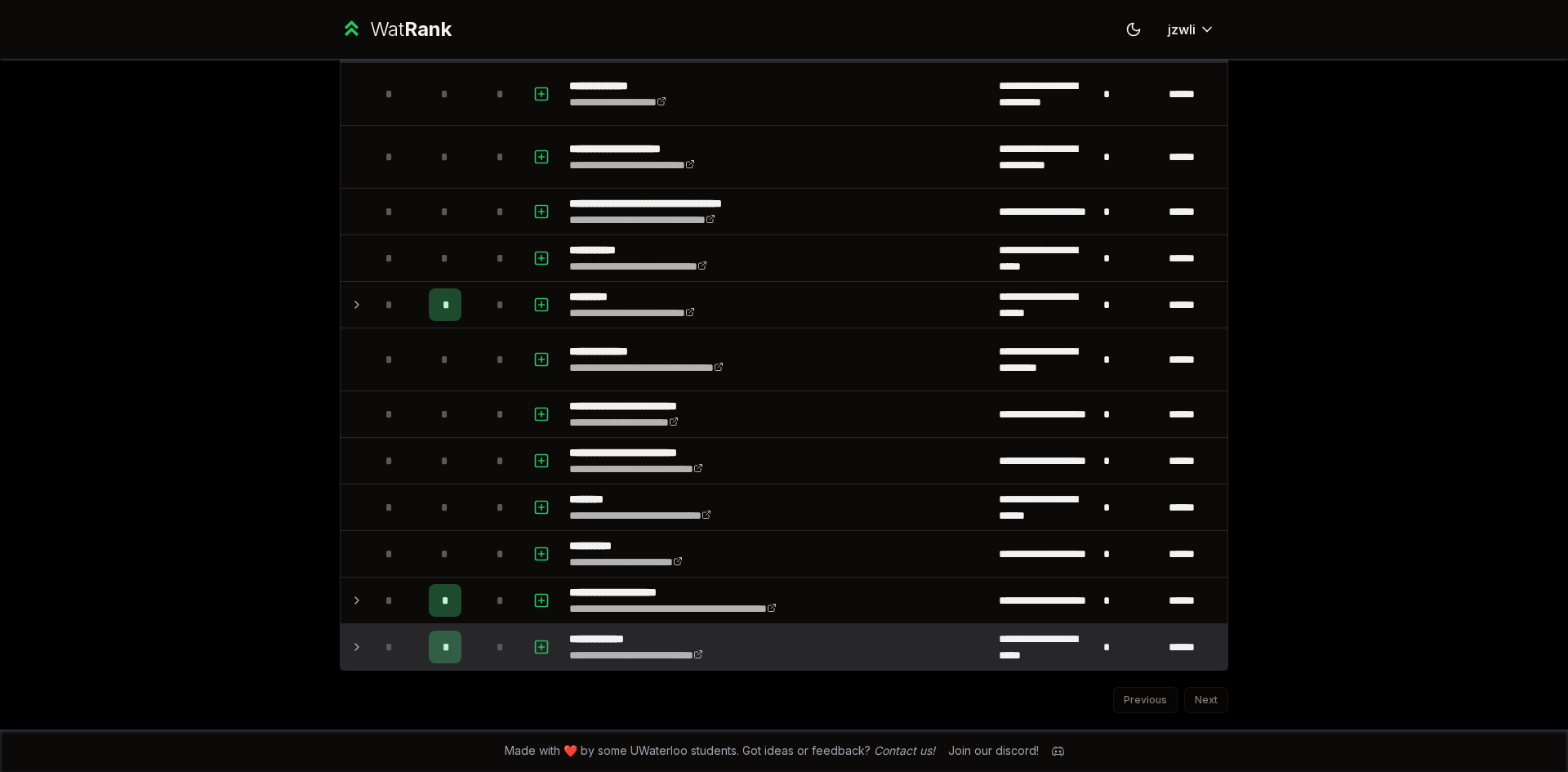
click at [348, 659] on td at bounding box center [353, 646] width 26 height 46
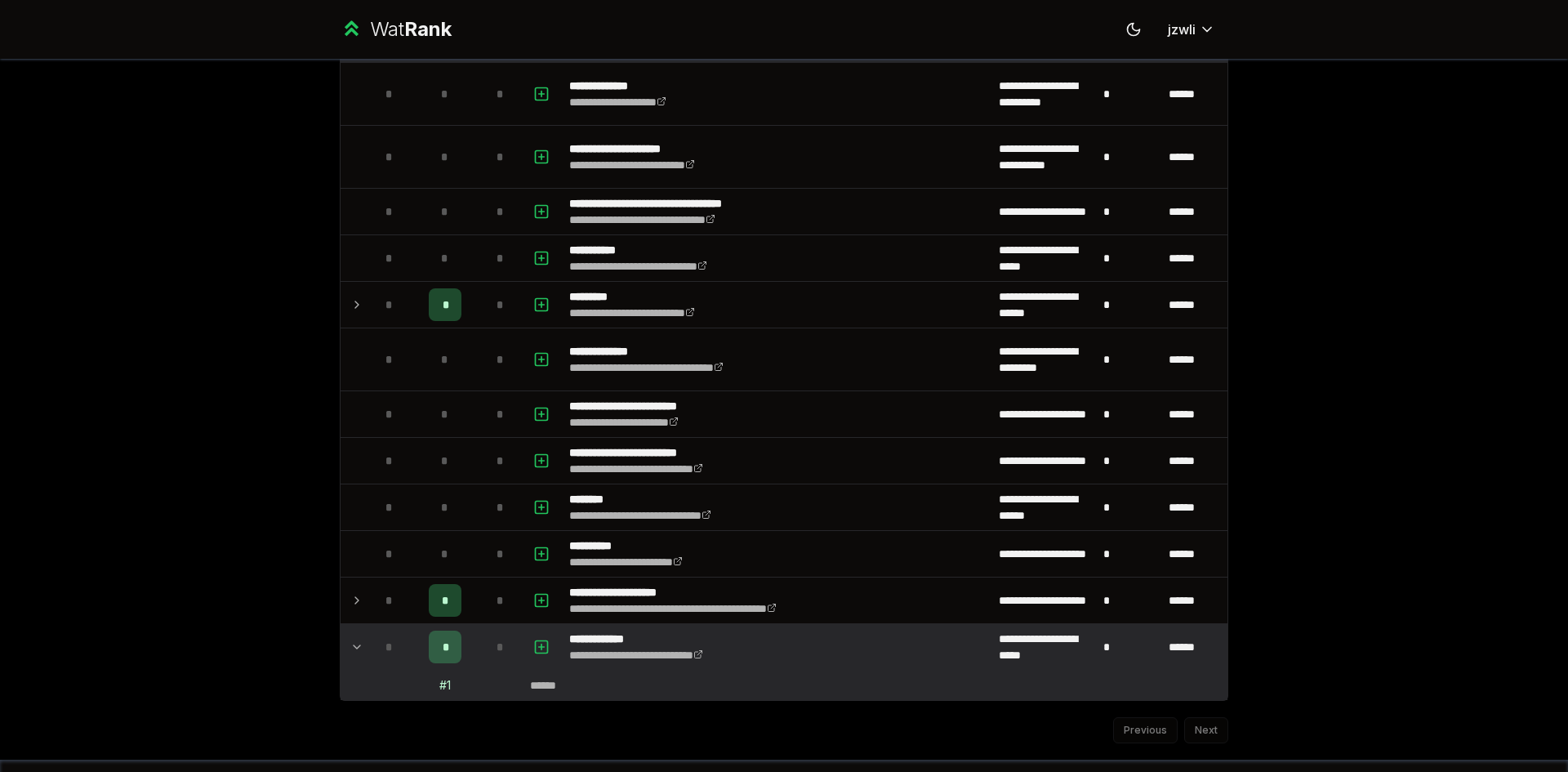
click at [358, 652] on td at bounding box center [353, 646] width 26 height 46
